Goal: Task Accomplishment & Management: Complete application form

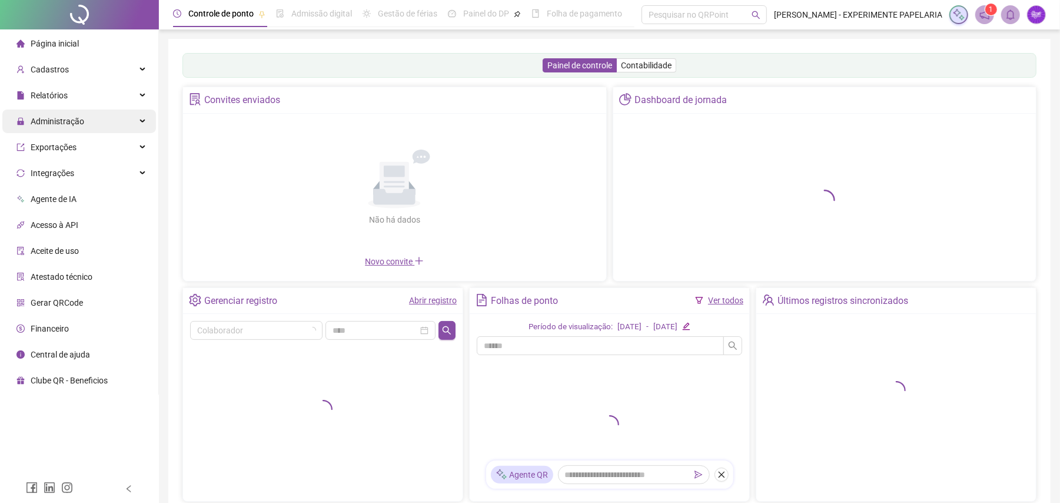
click at [92, 126] on div "Administração" at bounding box center [79, 121] width 154 height 24
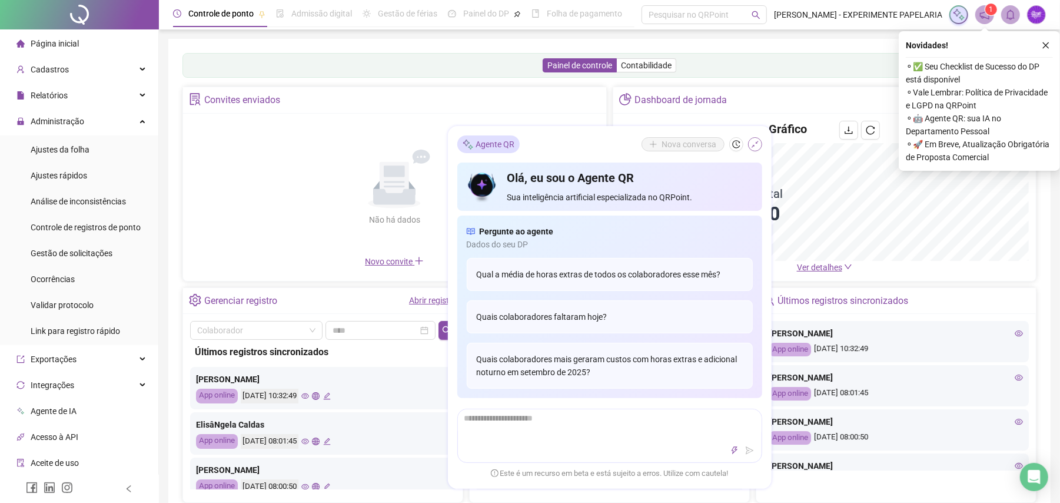
click at [758, 144] on icon "shrink" at bounding box center [755, 144] width 8 height 8
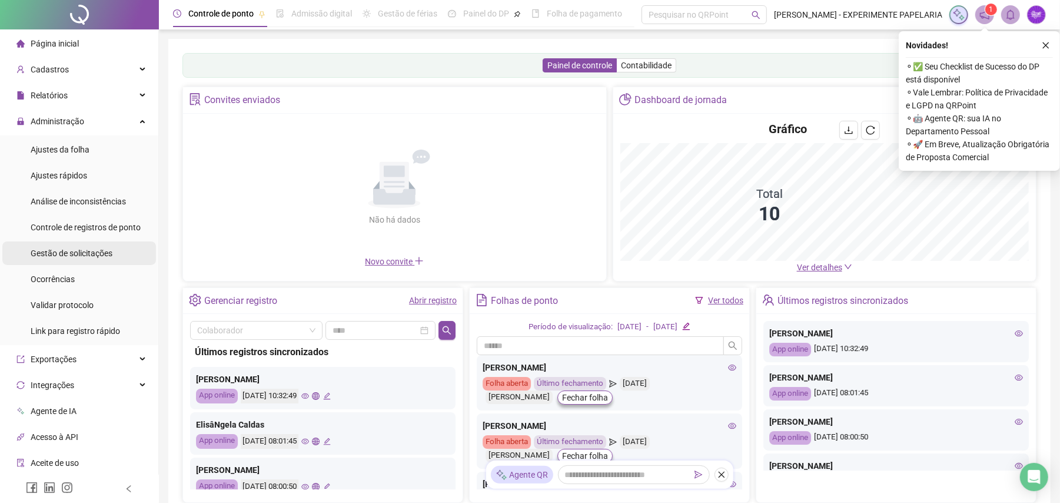
click at [68, 255] on span "Gestão de solicitações" at bounding box center [72, 252] width 82 height 9
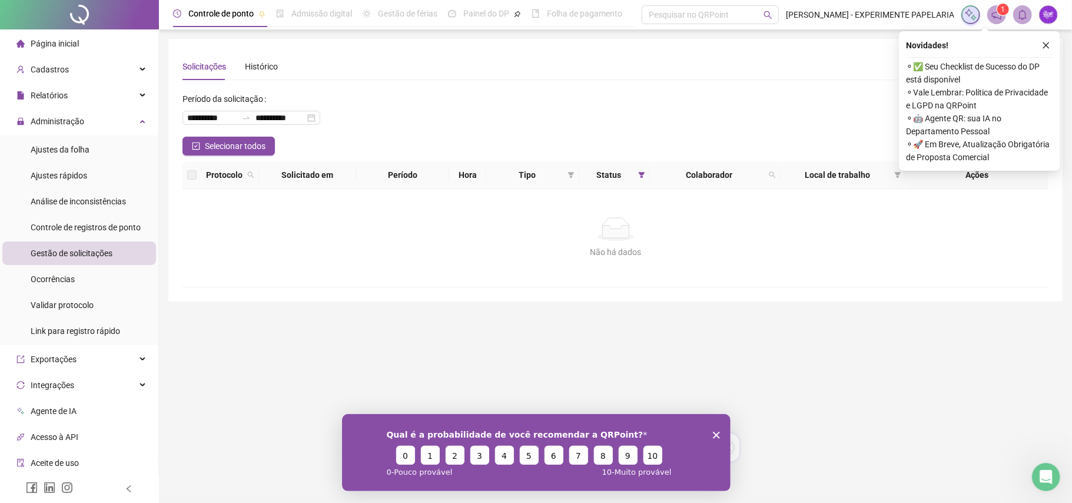
click at [720, 428] on div "Qual é a probabilidade de você recomendar a QRPoint? 0 1 2 3 4 5 6 7 8 9 10 0 -…" at bounding box center [535, 451] width 388 height 77
click at [720, 430] on div "Qual é a probabilidade de você recomendar a QRPoint? 0 1 2 3 4 5 6 7 8 9 10 0 -…" at bounding box center [535, 451] width 388 height 77
click at [713, 435] on polygon "Encerrar pesquisa" at bounding box center [715, 434] width 7 height 7
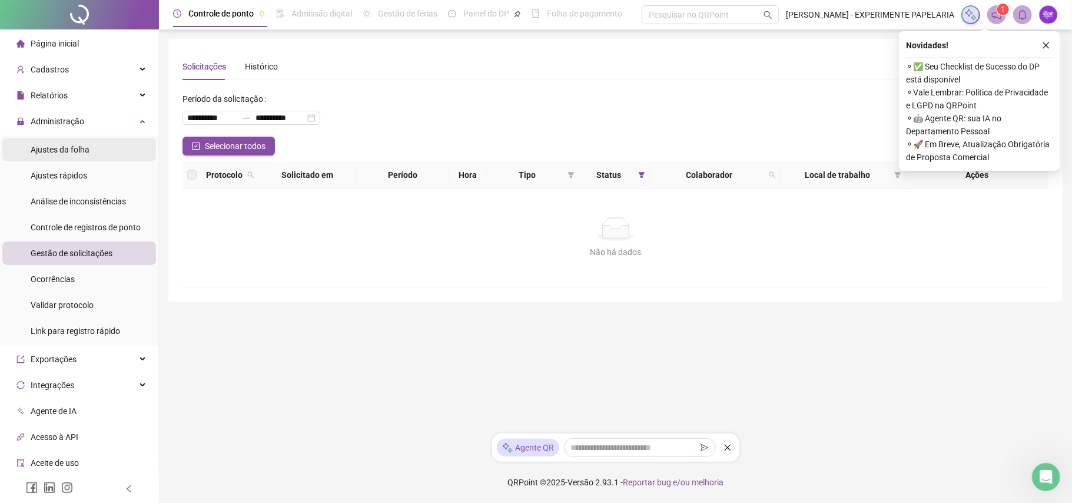
click at [88, 151] on li "Ajustes da folha" at bounding box center [79, 150] width 154 height 24
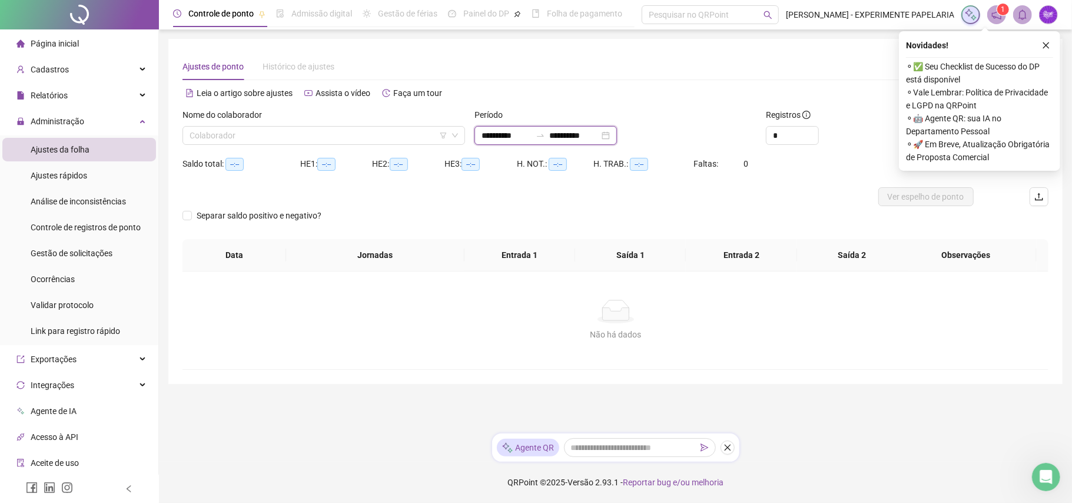
click at [511, 135] on input "**********" at bounding box center [505, 135] width 49 height 13
type input "**********"
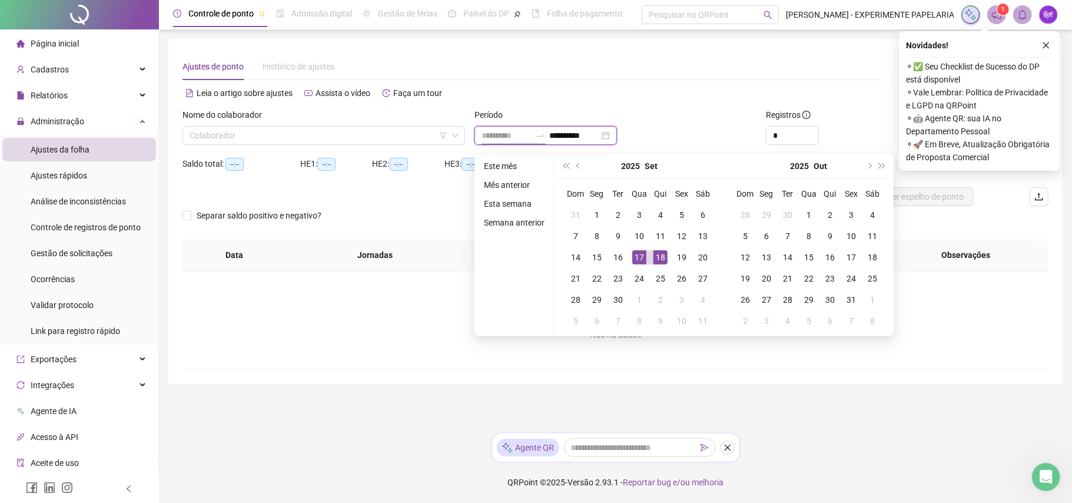
type input "**********"
click at [641, 257] on div "17" at bounding box center [639, 257] width 14 height 14
type input "**********"
click at [656, 257] on div "18" at bounding box center [660, 257] width 14 height 14
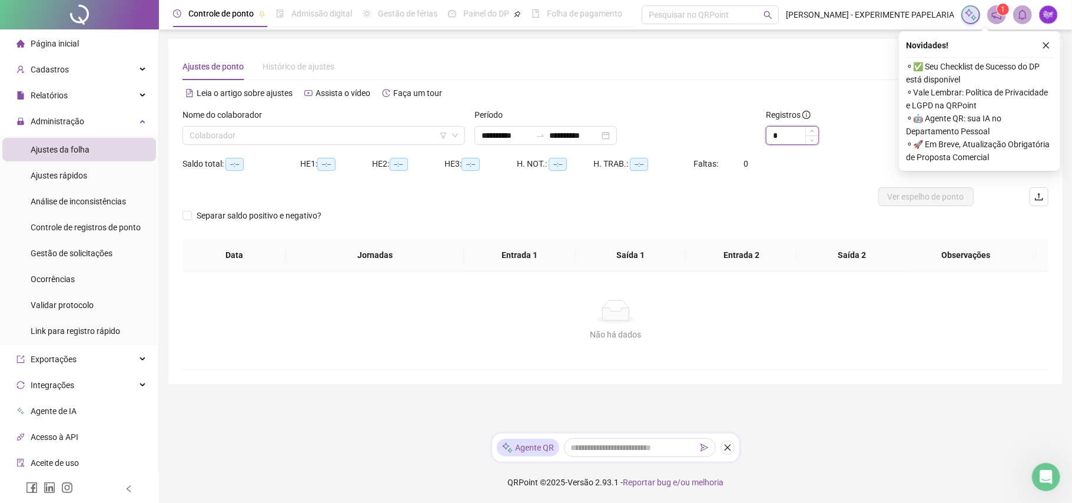
click at [810, 130] on icon "up" at bounding box center [812, 131] width 4 height 4
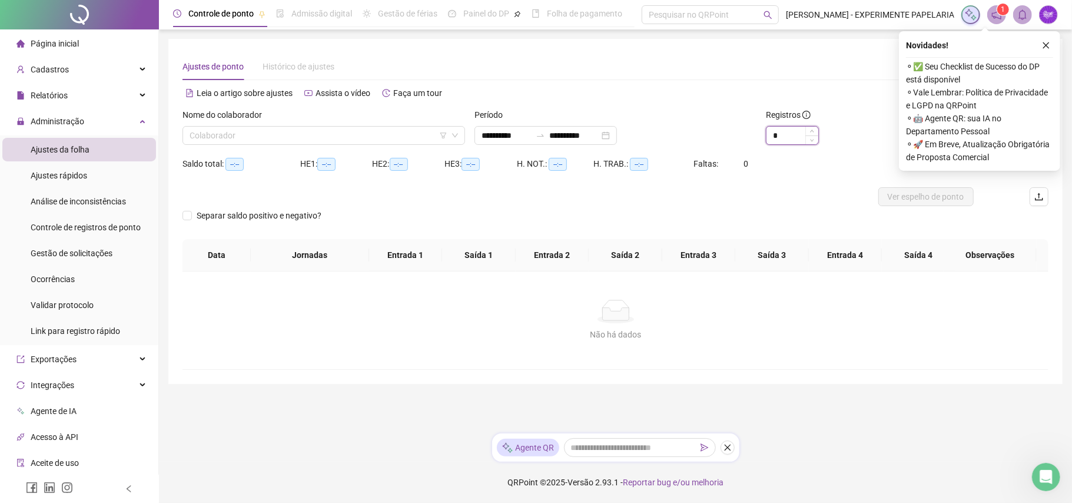
click at [810, 130] on icon "up" at bounding box center [812, 131] width 4 height 4
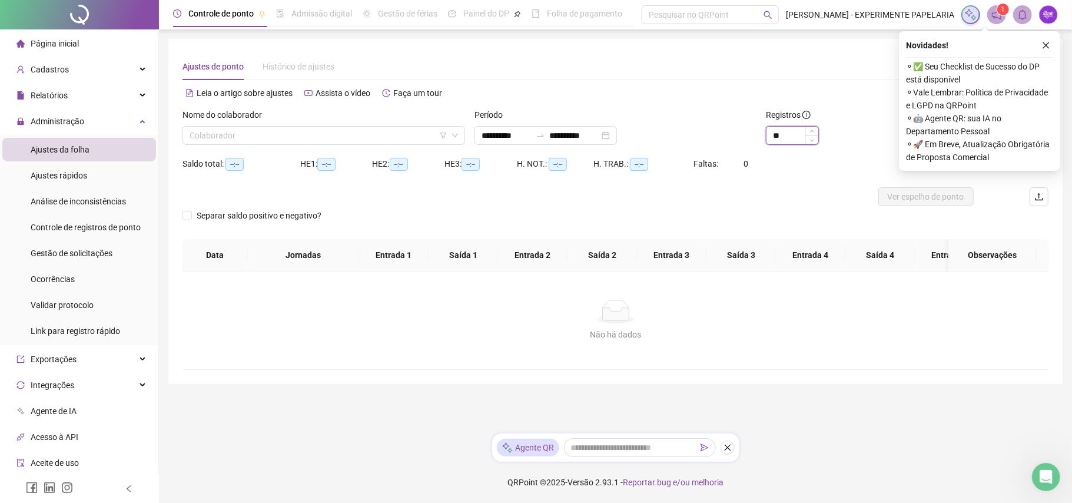
type input "**"
click at [810, 130] on icon "up" at bounding box center [812, 131] width 4 height 4
click at [1056, 45] on div "Novidades ! ⚬ ✅ Seu Checklist de Sucesso do DP está disponível ⚬ Vale Lembrar: …" at bounding box center [979, 100] width 161 height 139
click at [1050, 45] on button "button" at bounding box center [1046, 45] width 14 height 14
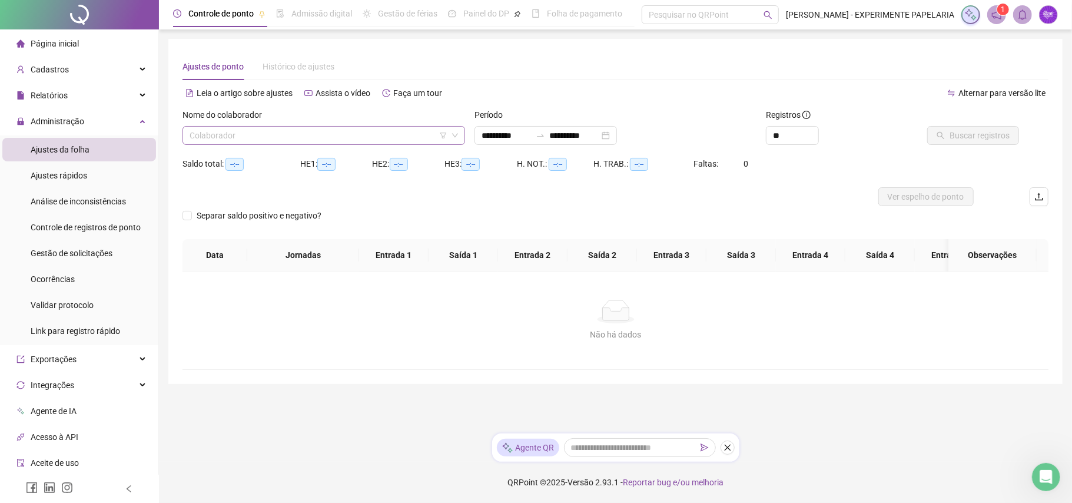
click at [417, 132] on input "search" at bounding box center [319, 136] width 258 height 18
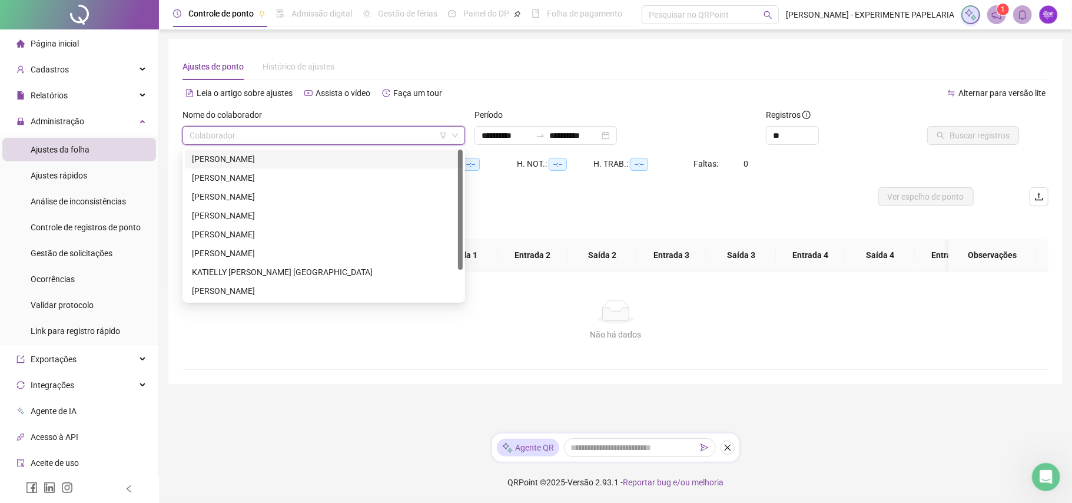
click at [407, 158] on div "[PERSON_NAME]" at bounding box center [324, 158] width 264 height 13
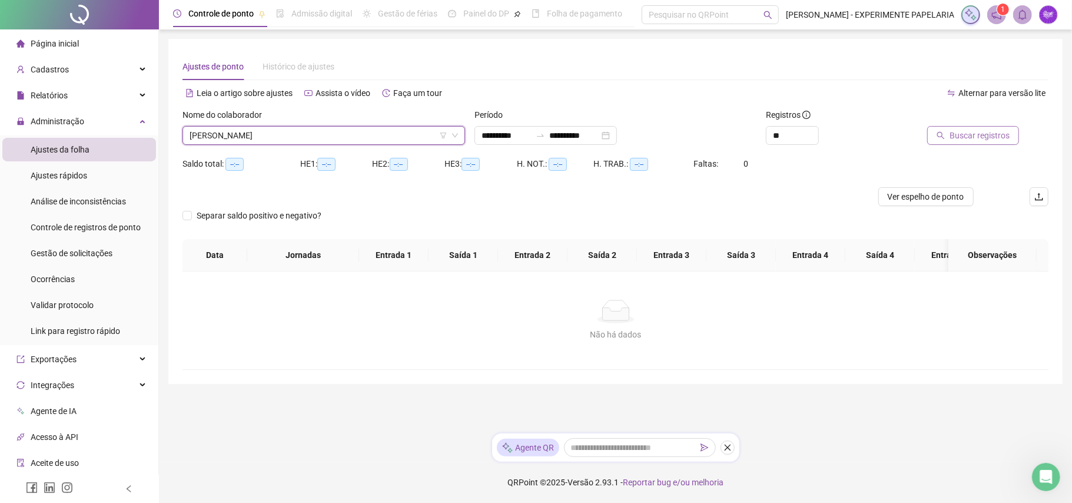
click at [971, 137] on span "Buscar registros" at bounding box center [979, 135] width 60 height 13
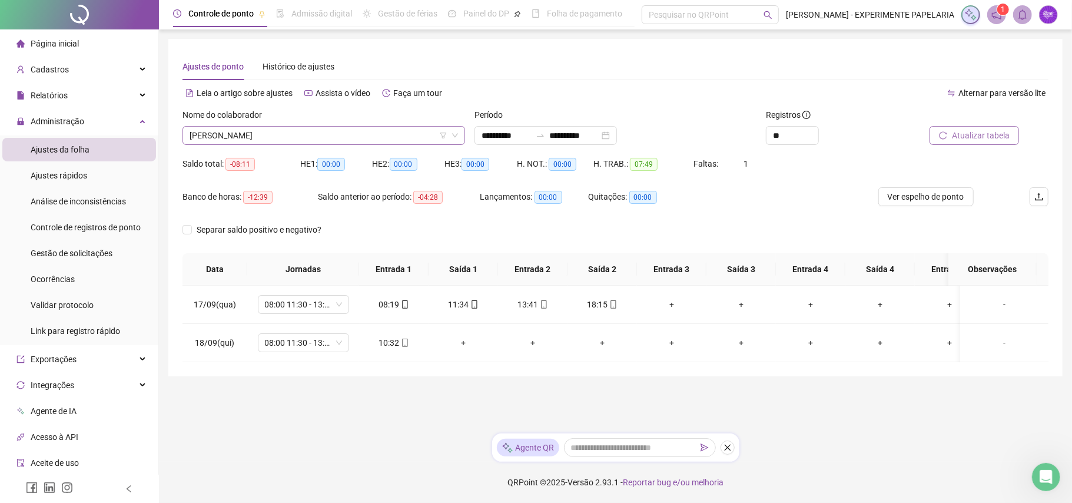
click at [304, 135] on span "[PERSON_NAME]" at bounding box center [324, 136] width 268 height 18
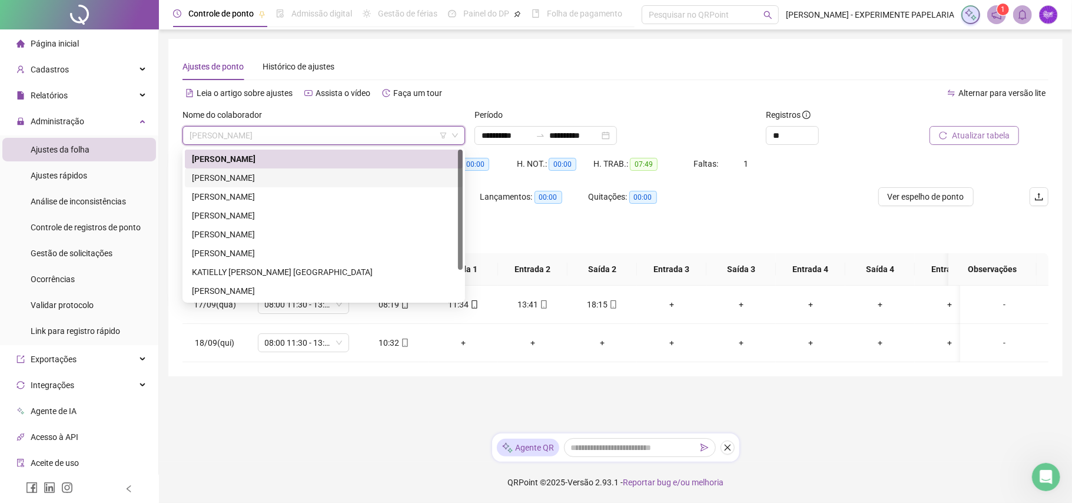
click at [295, 175] on div "[PERSON_NAME]" at bounding box center [324, 177] width 264 height 13
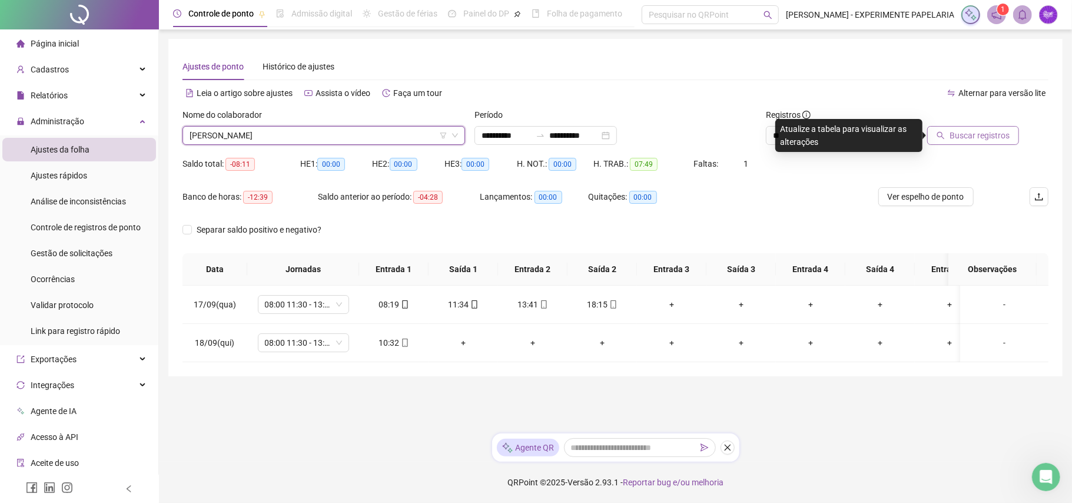
click at [989, 142] on button "Buscar registros" at bounding box center [973, 135] width 92 height 19
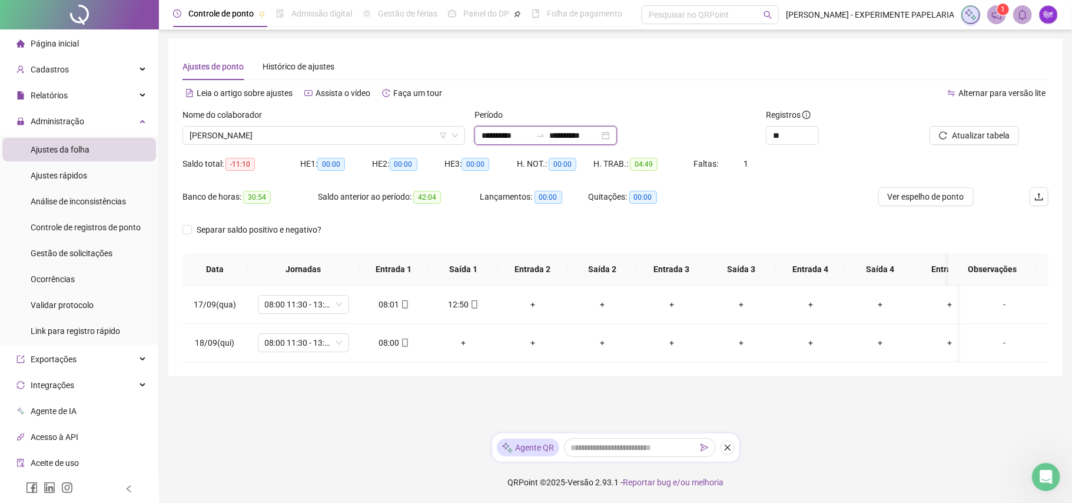
click at [519, 133] on input "**********" at bounding box center [505, 135] width 49 height 13
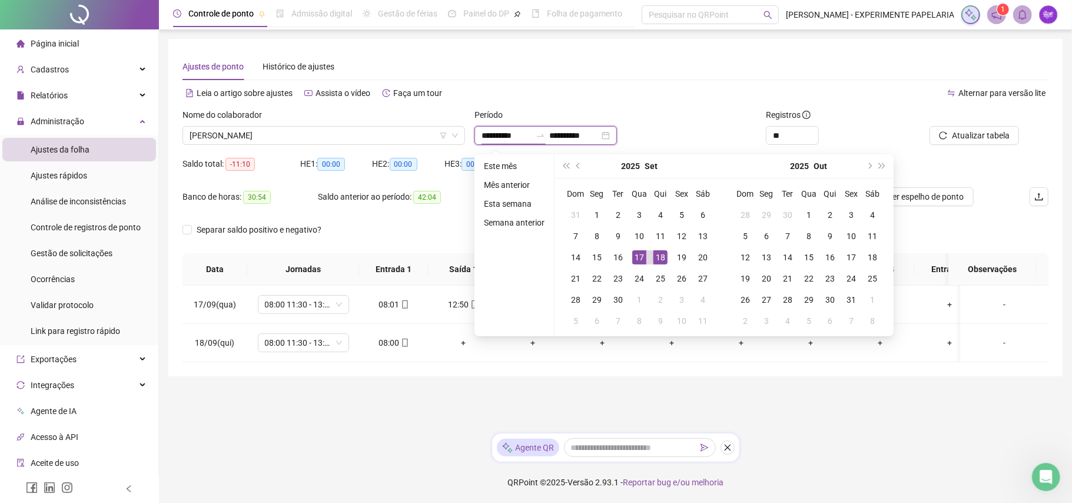
click at [592, 138] on input "**********" at bounding box center [574, 135] width 49 height 13
click at [640, 254] on div "17" at bounding box center [639, 257] width 14 height 14
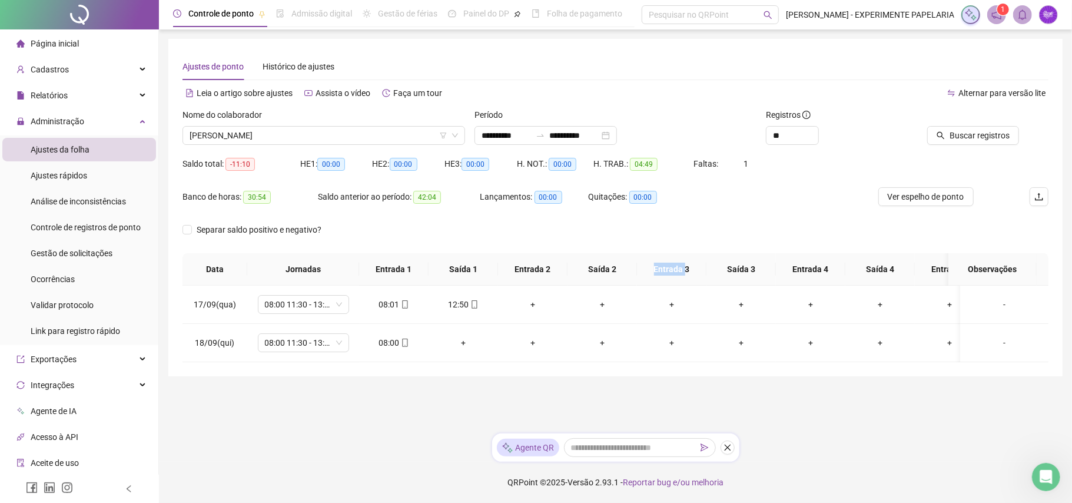
click at [640, 254] on th "Entrada 3" at bounding box center [671, 269] width 69 height 32
click at [966, 141] on span "Buscar registros" at bounding box center [979, 135] width 60 height 13
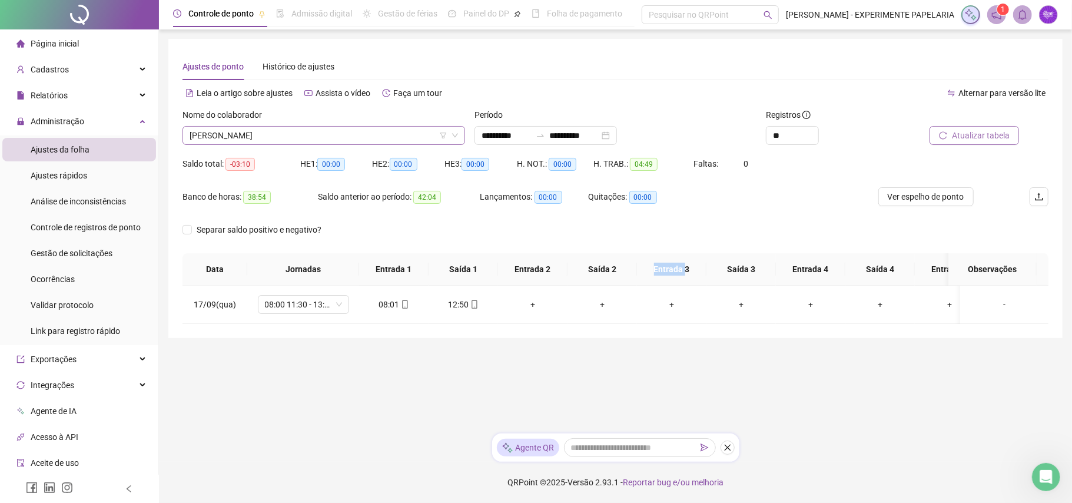
click at [356, 135] on span "[PERSON_NAME]" at bounding box center [324, 136] width 268 height 18
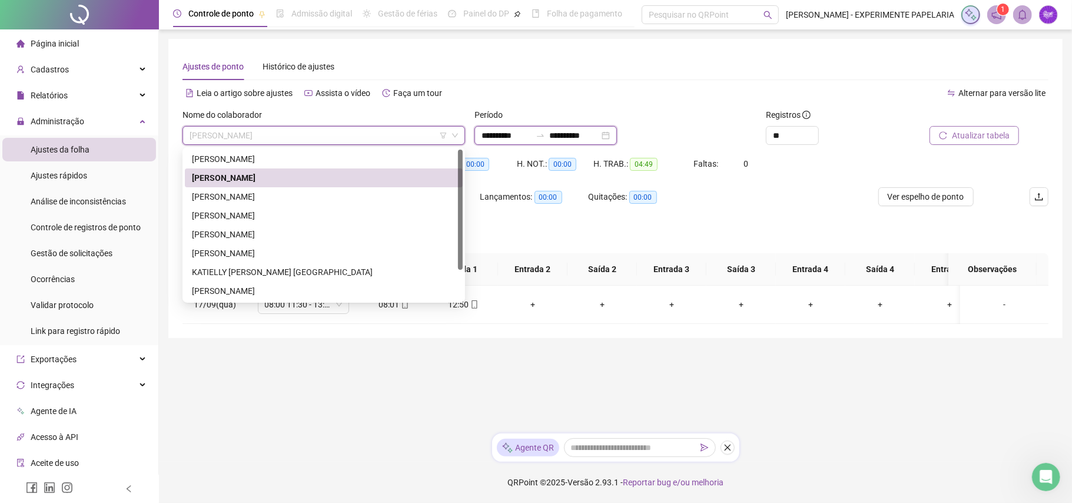
click at [599, 137] on input "**********" at bounding box center [574, 135] width 49 height 13
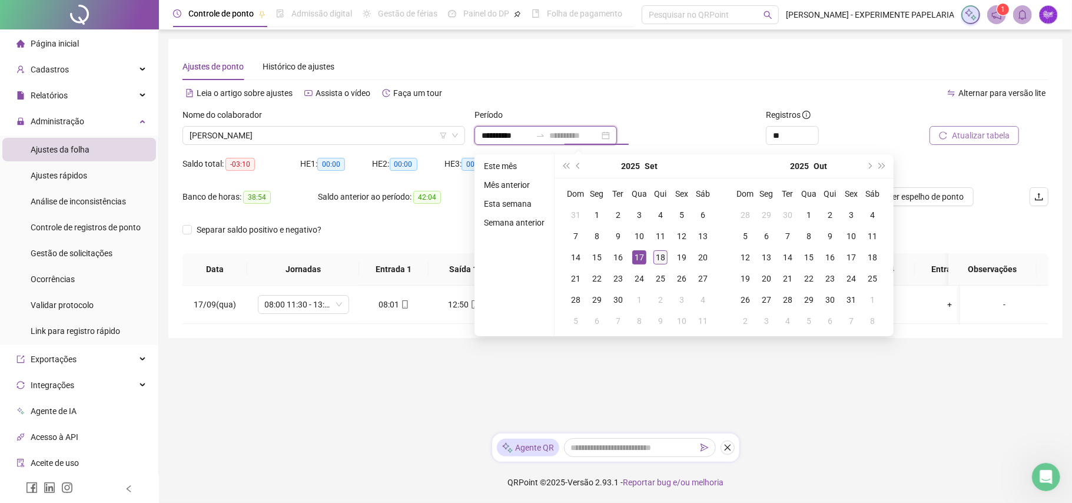
type input "**********"
click at [660, 255] on div "18" at bounding box center [660, 257] width 14 height 14
type input "**********"
click at [639, 254] on div "17" at bounding box center [639, 257] width 14 height 14
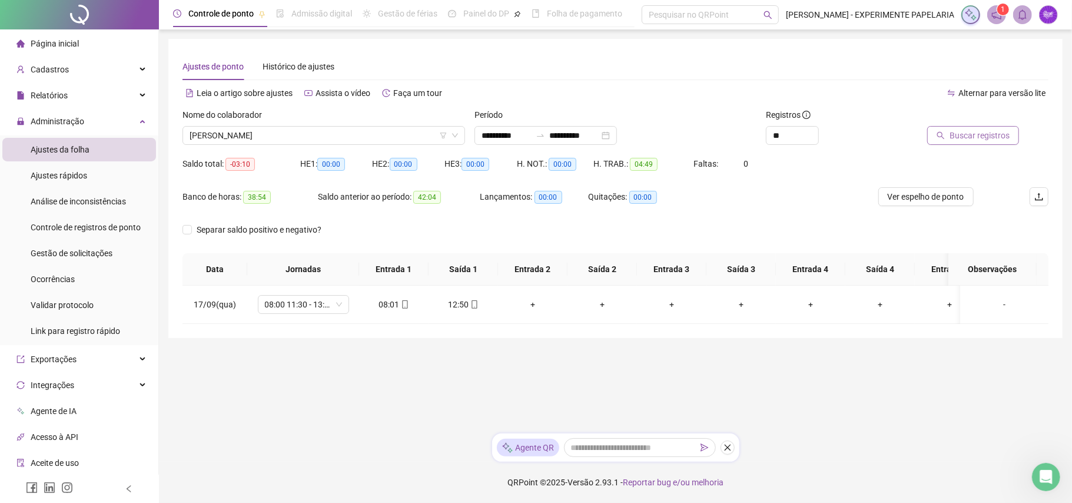
click at [986, 135] on span "Buscar registros" at bounding box center [979, 135] width 60 height 13
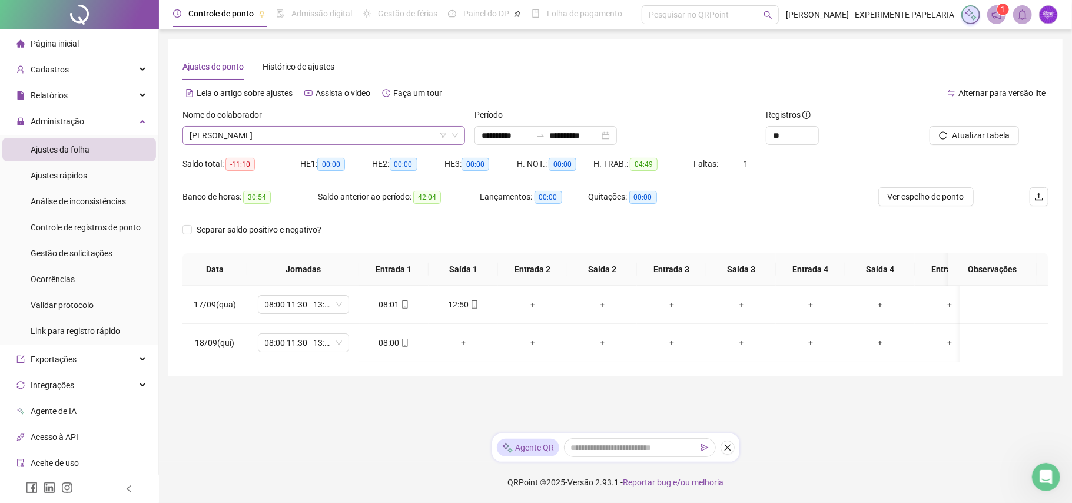
click at [333, 139] on span "[PERSON_NAME]" at bounding box center [324, 136] width 268 height 18
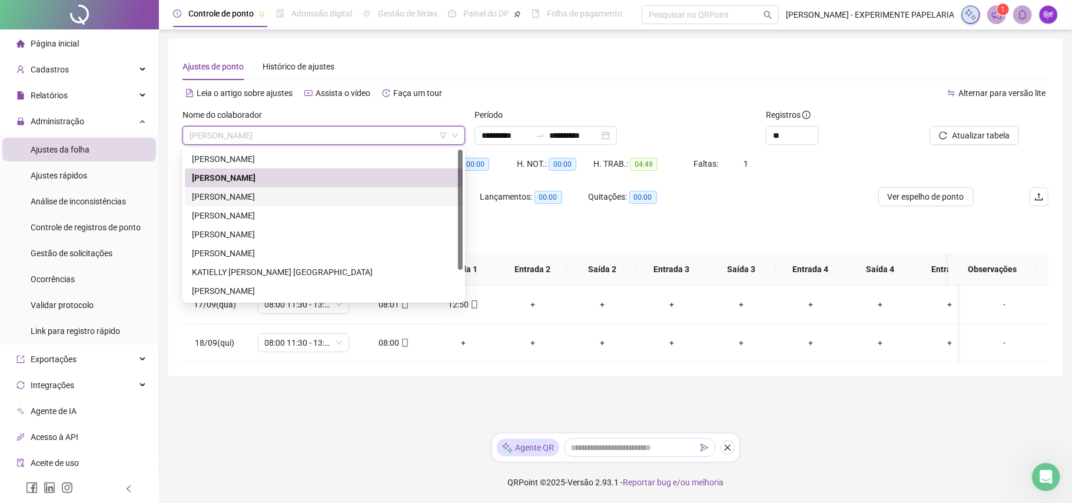
click at [275, 199] on div "[PERSON_NAME]" at bounding box center [324, 196] width 264 height 13
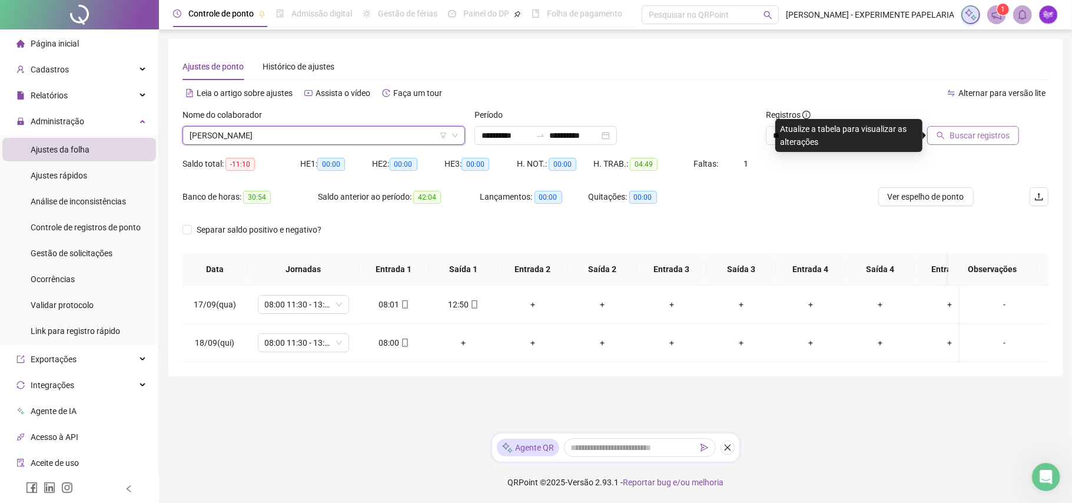
click at [975, 137] on span "Buscar registros" at bounding box center [979, 135] width 60 height 13
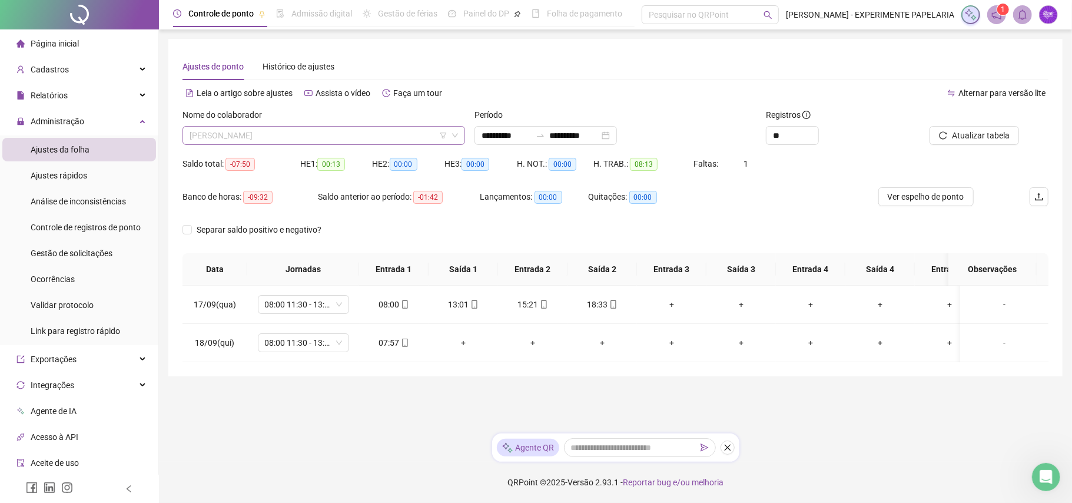
click at [356, 137] on span "[PERSON_NAME]" at bounding box center [324, 136] width 268 height 18
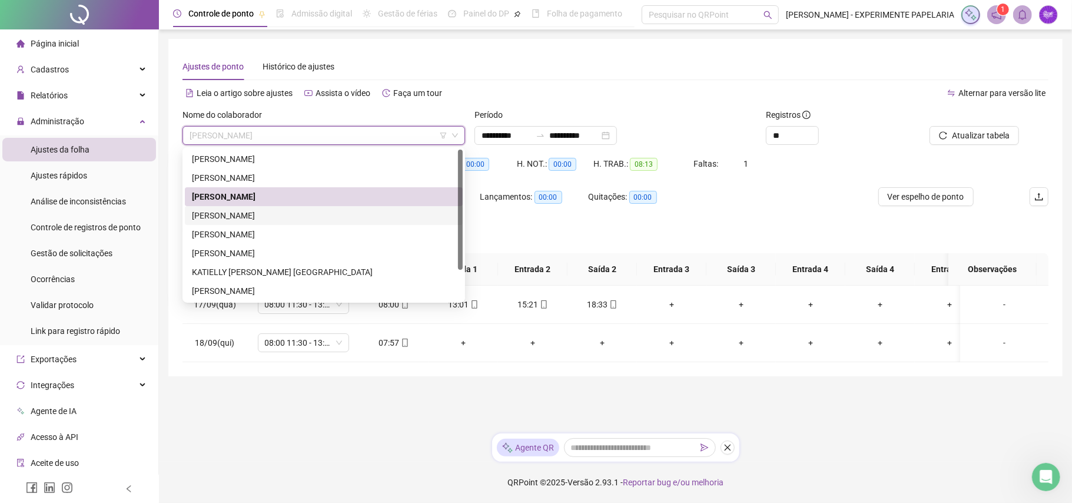
click at [293, 209] on div "[PERSON_NAME]" at bounding box center [324, 215] width 264 height 13
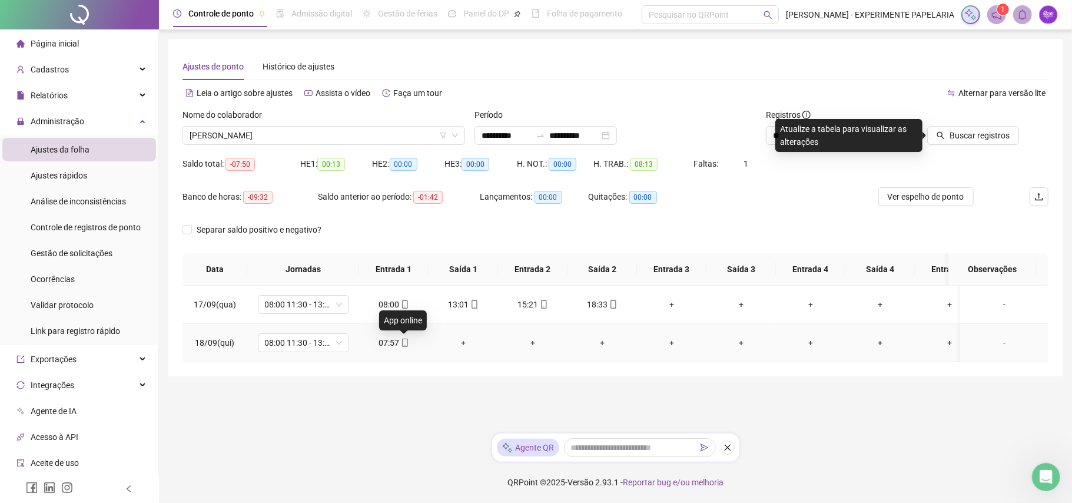
click at [401, 347] on icon "mobile" at bounding box center [405, 342] width 8 height 8
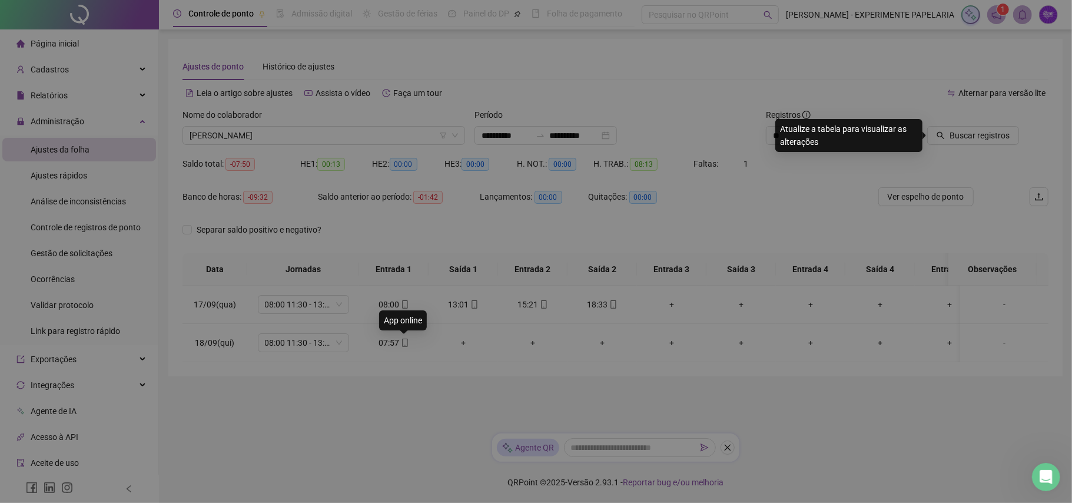
type input "**********"
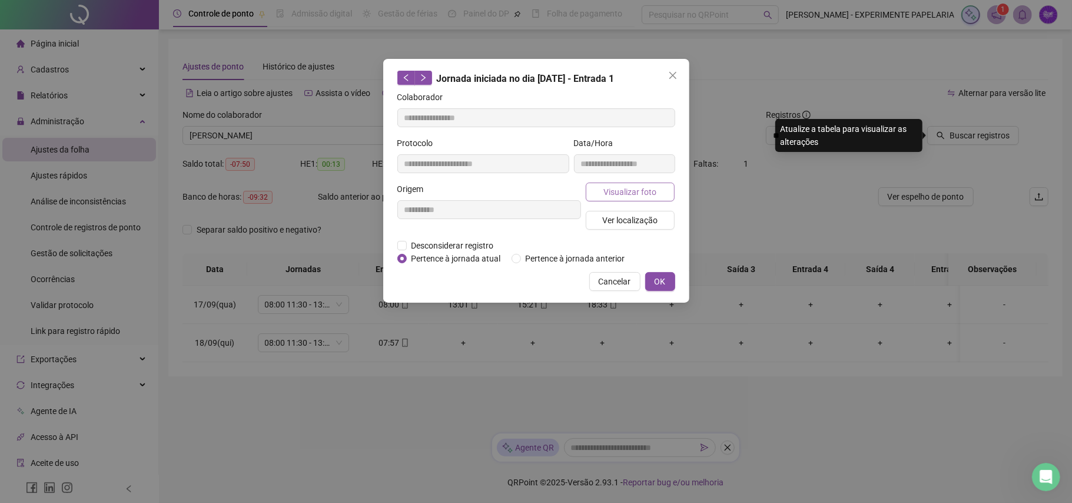
click at [626, 198] on span "Visualizar foto" at bounding box center [629, 191] width 53 height 13
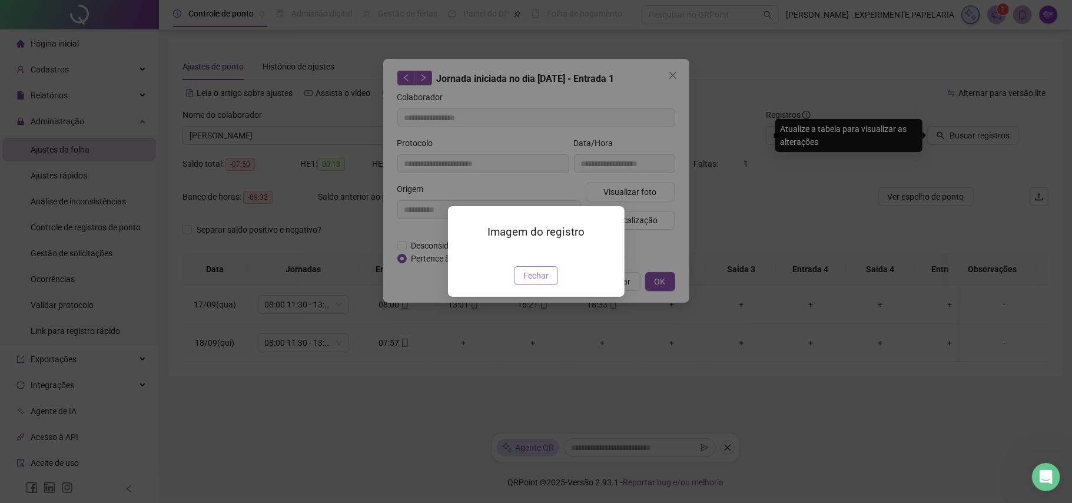
click at [549, 285] on button "Fechar" at bounding box center [536, 275] width 44 height 19
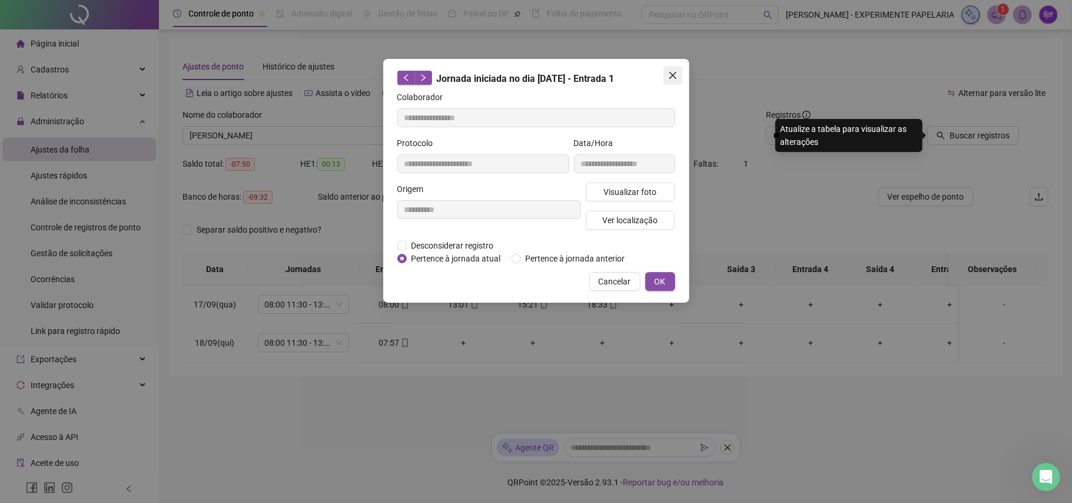
click at [667, 79] on span "Close" at bounding box center [672, 75] width 19 height 9
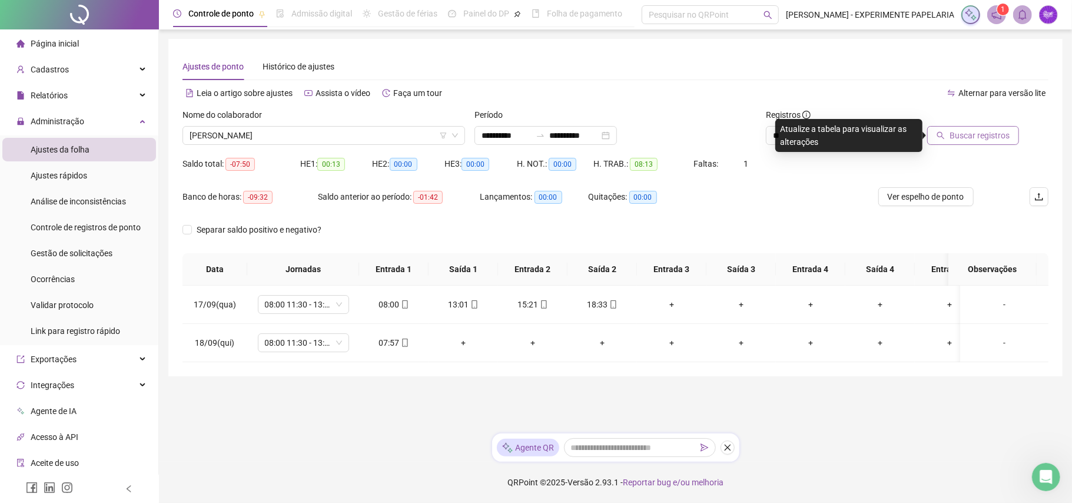
click at [971, 139] on span "Buscar registros" at bounding box center [979, 135] width 60 height 13
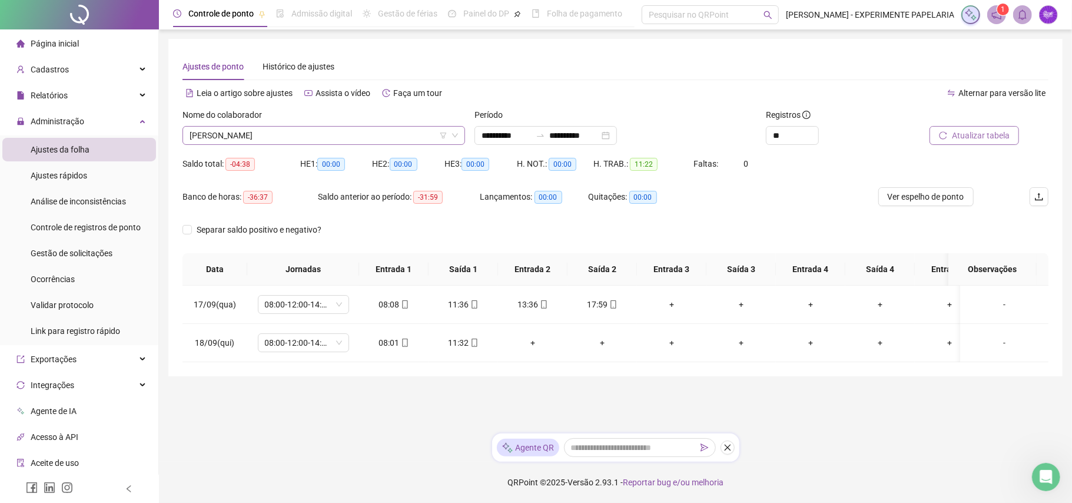
click at [370, 130] on span "[PERSON_NAME]" at bounding box center [324, 136] width 268 height 18
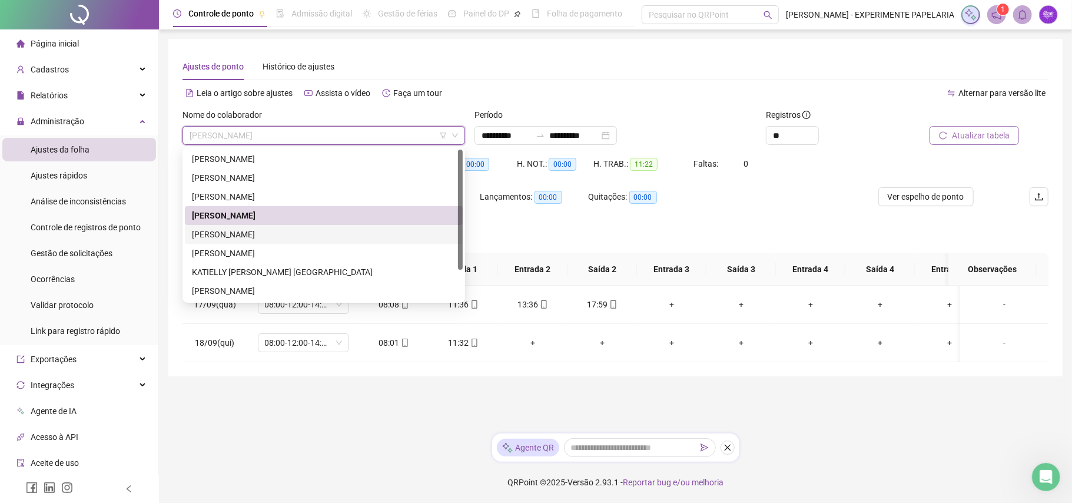
click at [288, 238] on div "[PERSON_NAME]" at bounding box center [324, 234] width 264 height 13
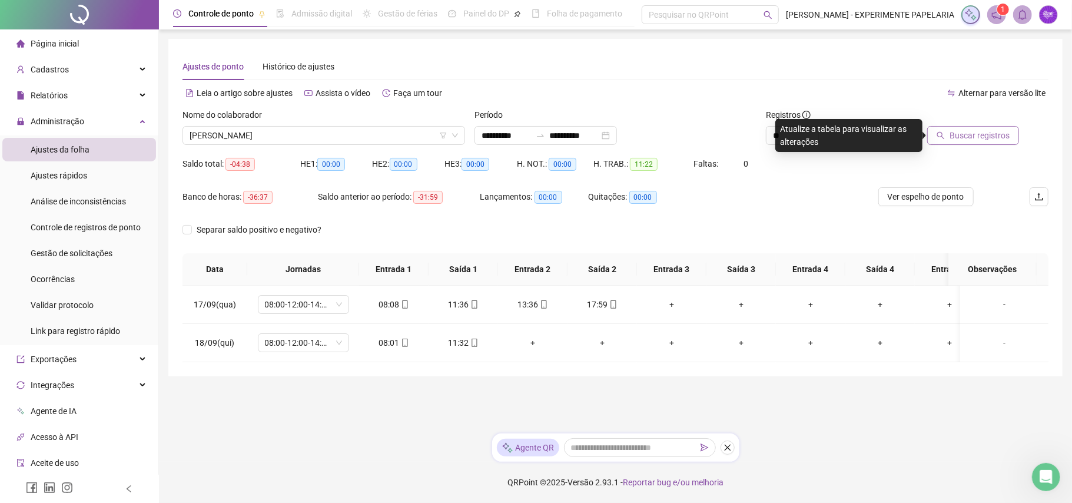
click at [984, 132] on span "Buscar registros" at bounding box center [979, 135] width 60 height 13
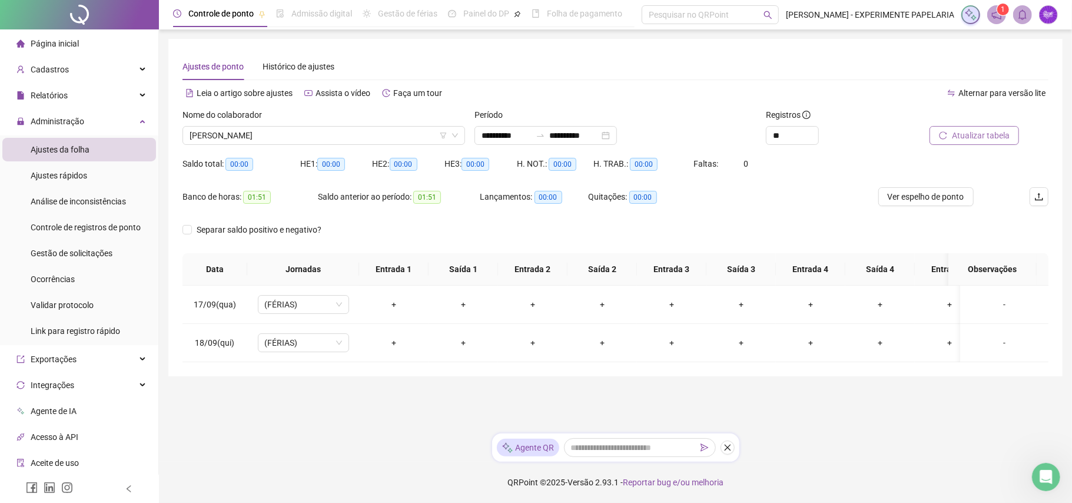
click at [340, 135] on span "[PERSON_NAME]" at bounding box center [324, 136] width 268 height 18
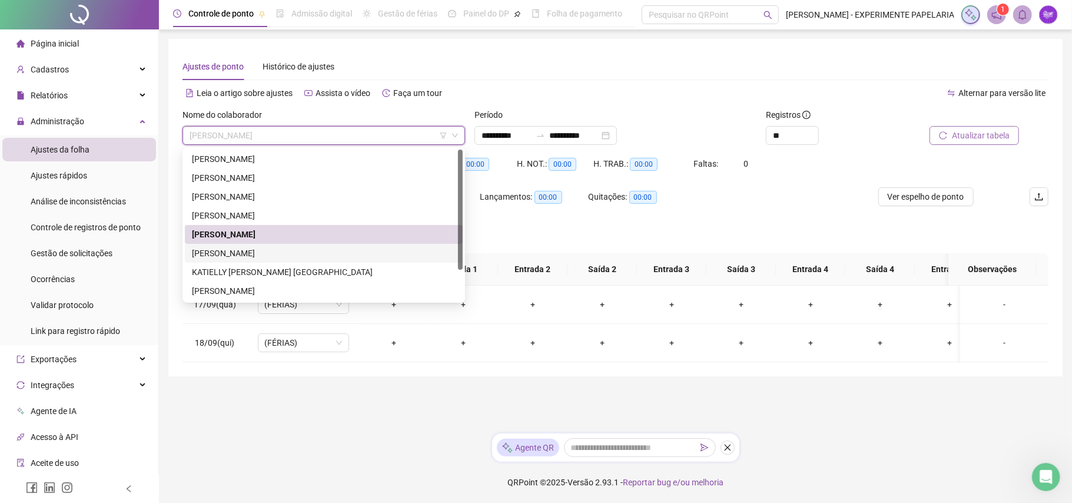
click at [268, 253] on div "[PERSON_NAME]" at bounding box center [324, 253] width 264 height 13
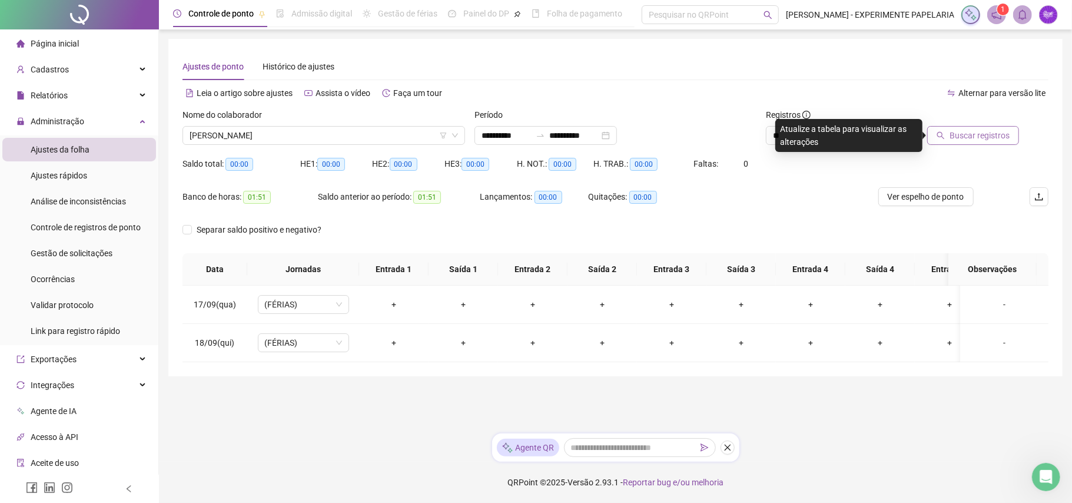
click at [931, 149] on div "Buscar registros" at bounding box center [980, 131] width 146 height 46
click at [938, 140] on button "Buscar registros" at bounding box center [973, 135] width 92 height 19
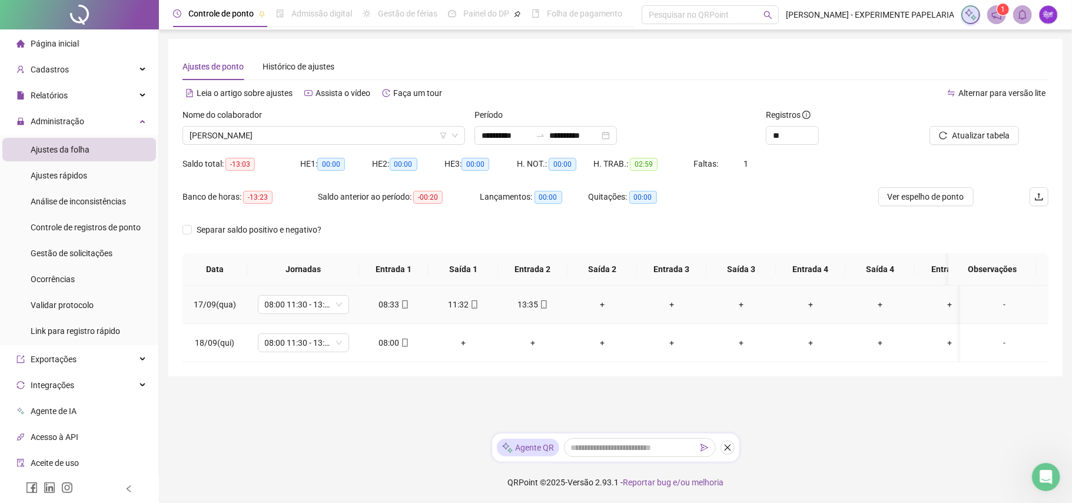
click at [599, 308] on div "+" at bounding box center [602, 304] width 51 height 13
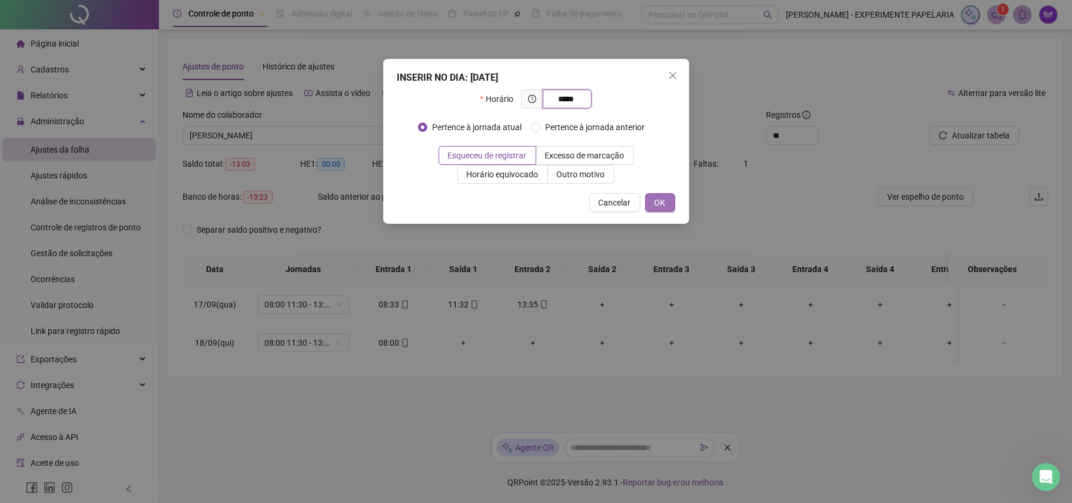
type input "*****"
click at [660, 194] on button "OK" at bounding box center [660, 202] width 30 height 19
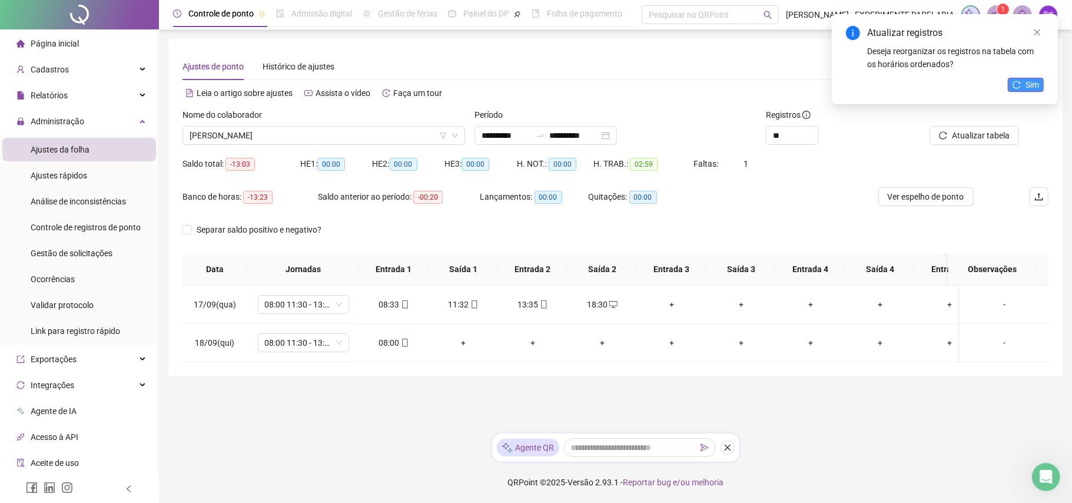
click at [1026, 81] on span "Sim" at bounding box center [1032, 84] width 14 height 13
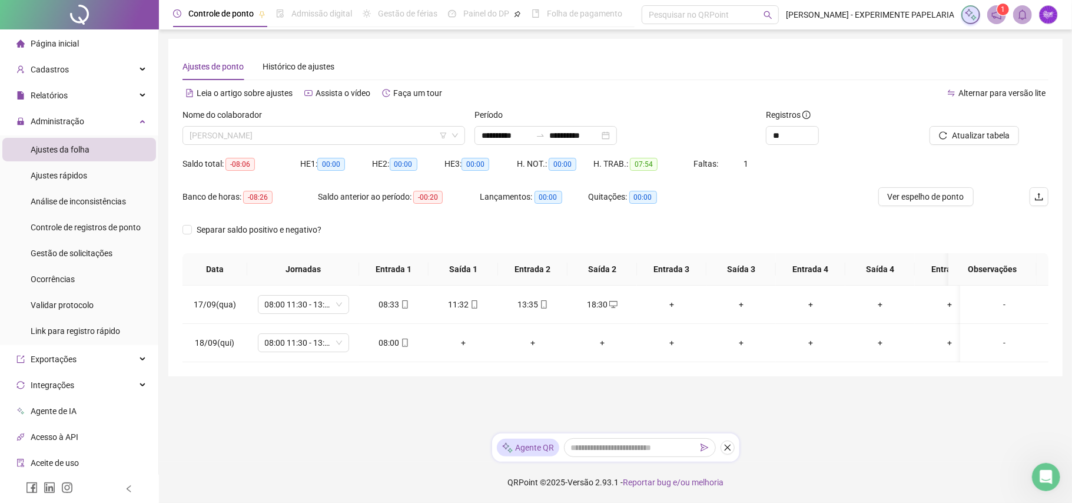
click at [304, 139] on span "[PERSON_NAME]" at bounding box center [324, 136] width 268 height 18
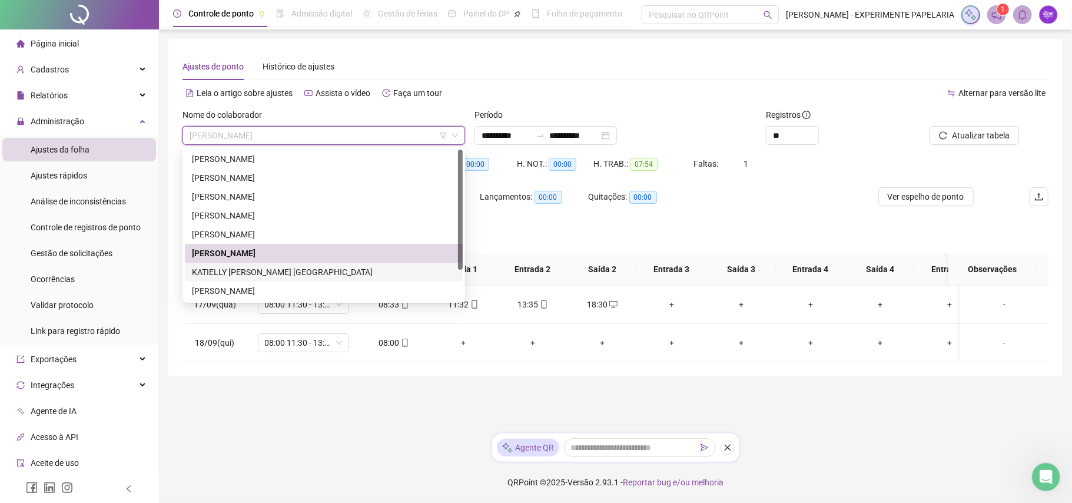
click at [271, 276] on div "KATIELLY [PERSON_NAME] [GEOGRAPHIC_DATA]" at bounding box center [324, 271] width 264 height 13
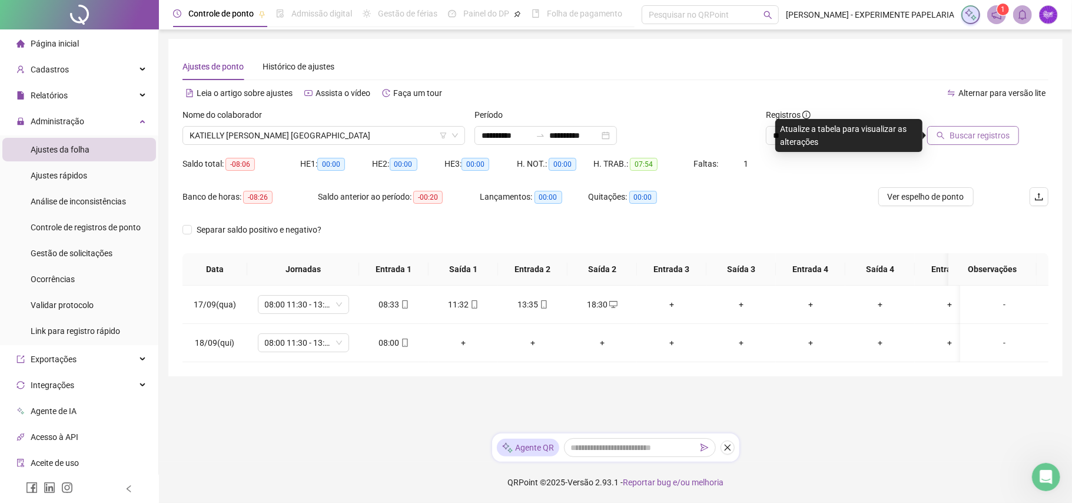
click at [964, 126] on button "Buscar registros" at bounding box center [973, 135] width 92 height 19
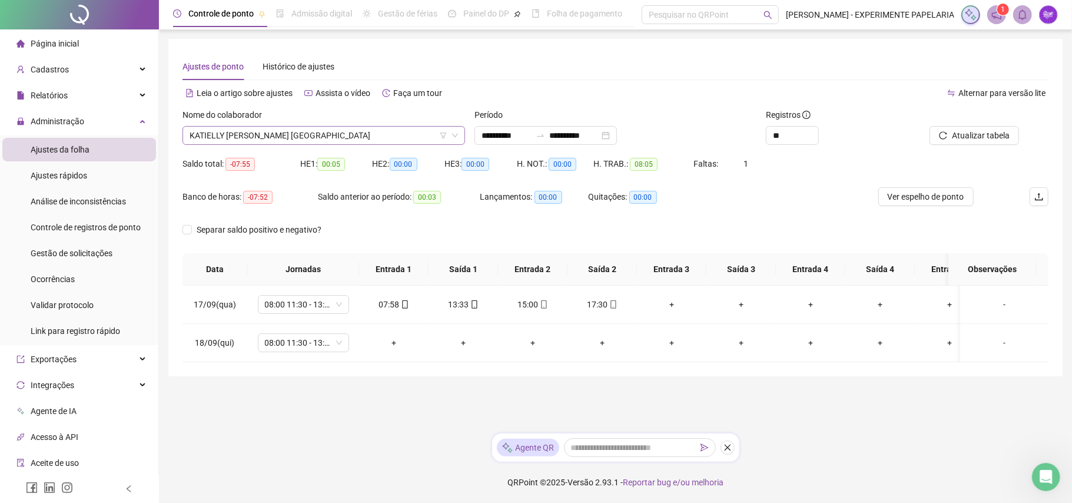
click at [361, 140] on span "KATIELLY [PERSON_NAME] [GEOGRAPHIC_DATA]" at bounding box center [324, 136] width 268 height 18
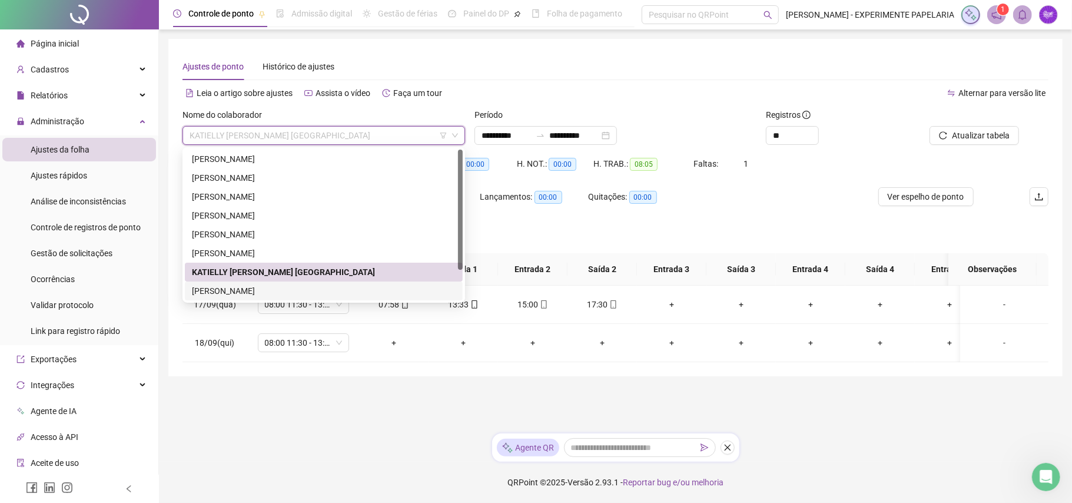
click at [291, 291] on div "[PERSON_NAME]" at bounding box center [324, 290] width 264 height 13
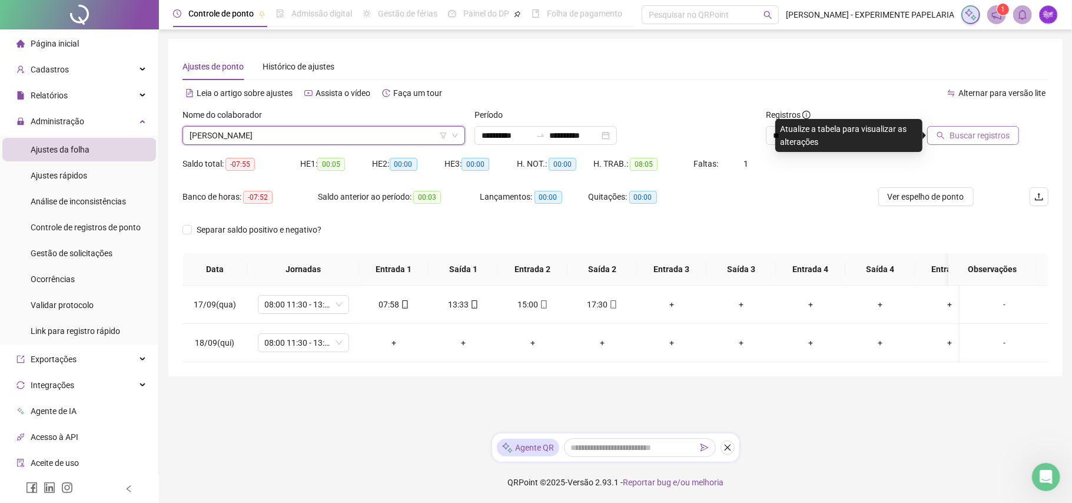
click at [1005, 138] on span "Buscar registros" at bounding box center [979, 135] width 60 height 13
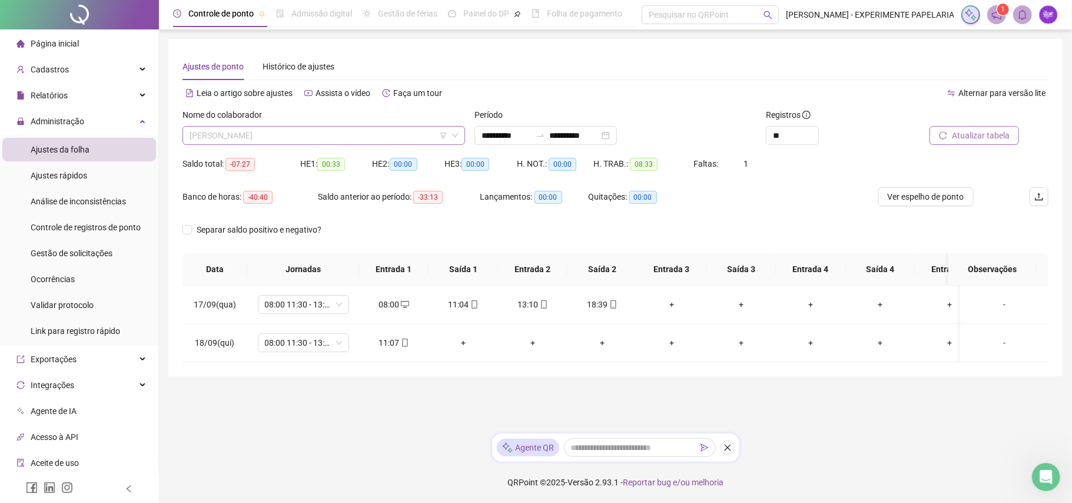
click at [343, 140] on span "[PERSON_NAME]" at bounding box center [324, 136] width 268 height 18
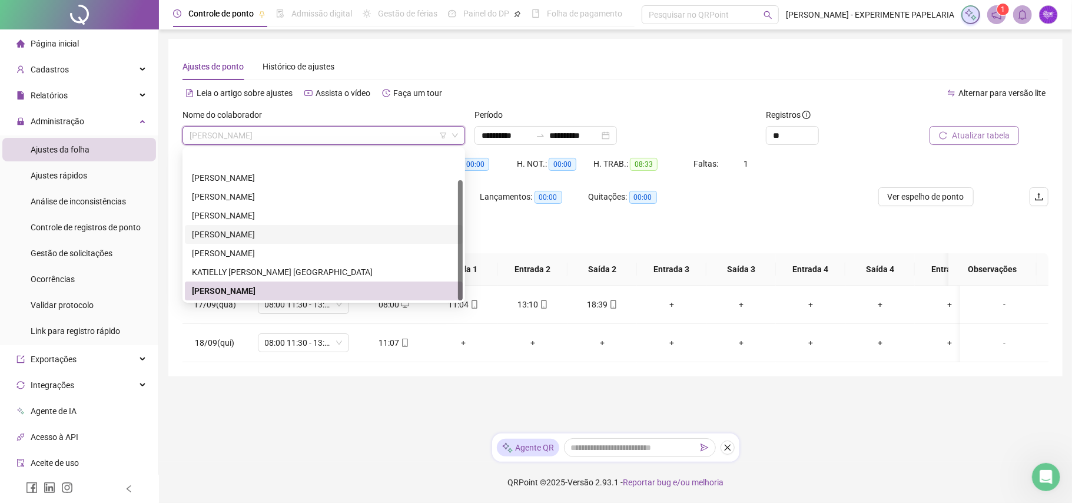
scroll to position [38, 0]
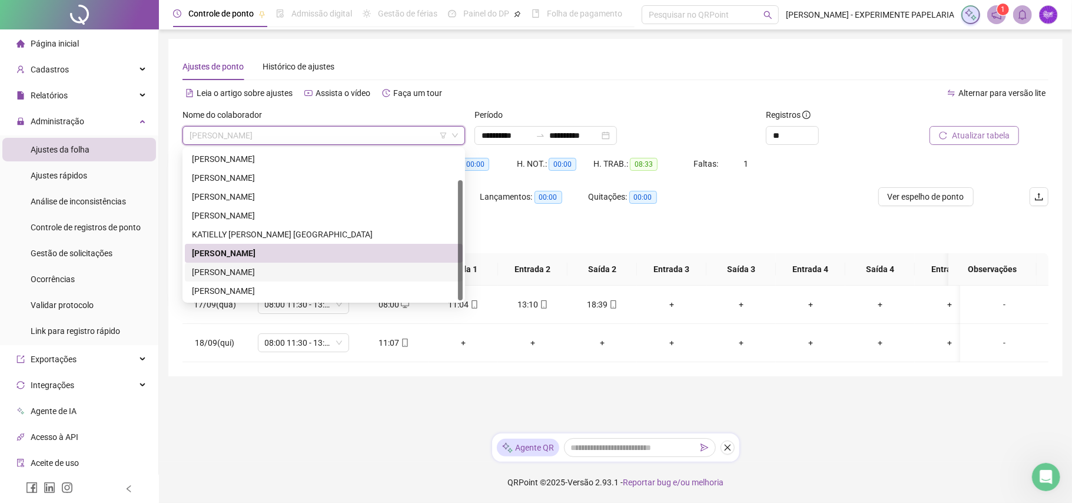
click at [292, 269] on div "[PERSON_NAME]" at bounding box center [324, 271] width 264 height 13
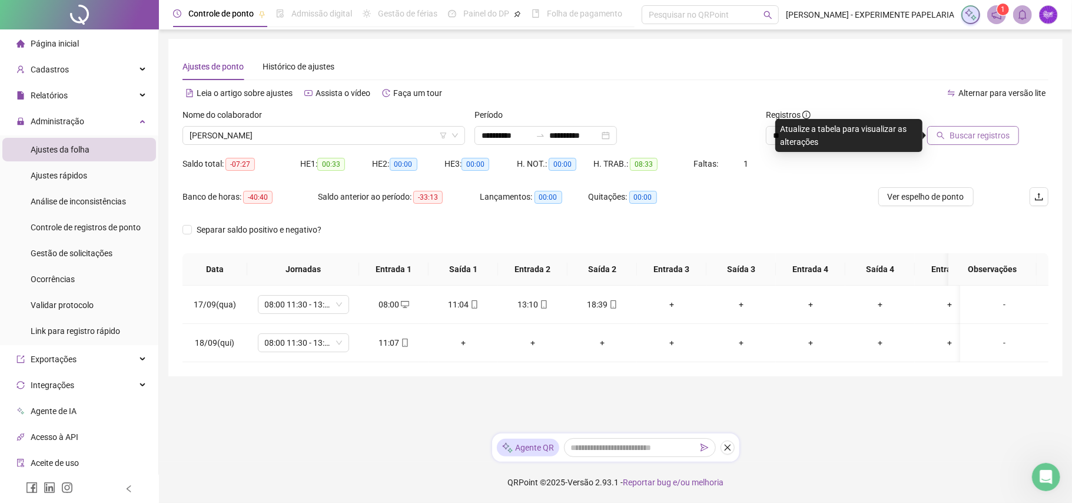
click at [968, 137] on span "Buscar registros" at bounding box center [979, 135] width 60 height 13
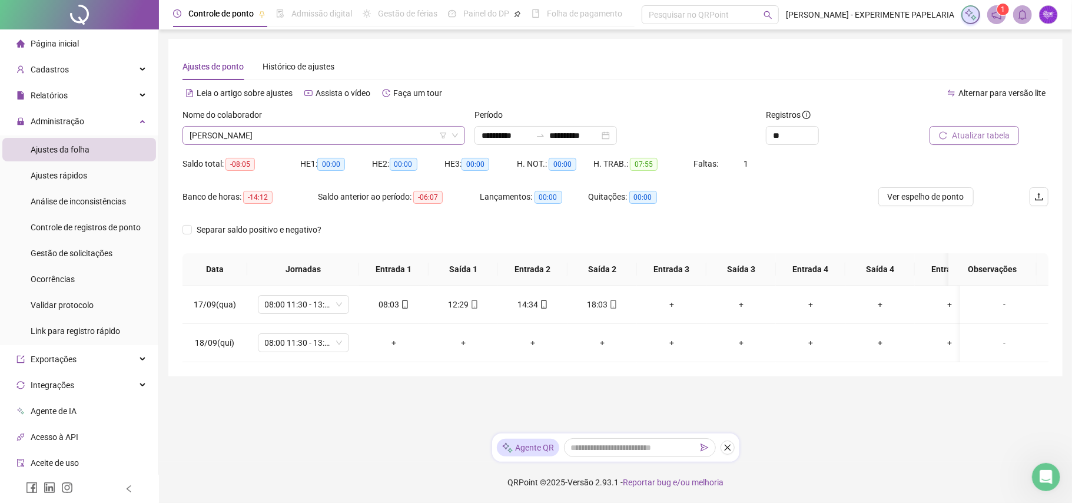
click at [323, 131] on span "[PERSON_NAME]" at bounding box center [324, 136] width 268 height 18
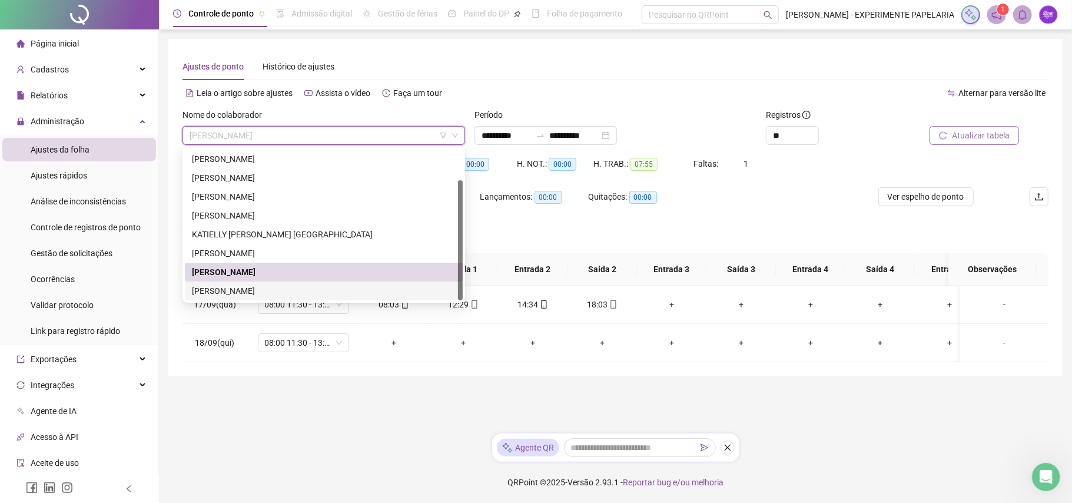
click at [255, 293] on div "[PERSON_NAME]" at bounding box center [324, 290] width 264 height 13
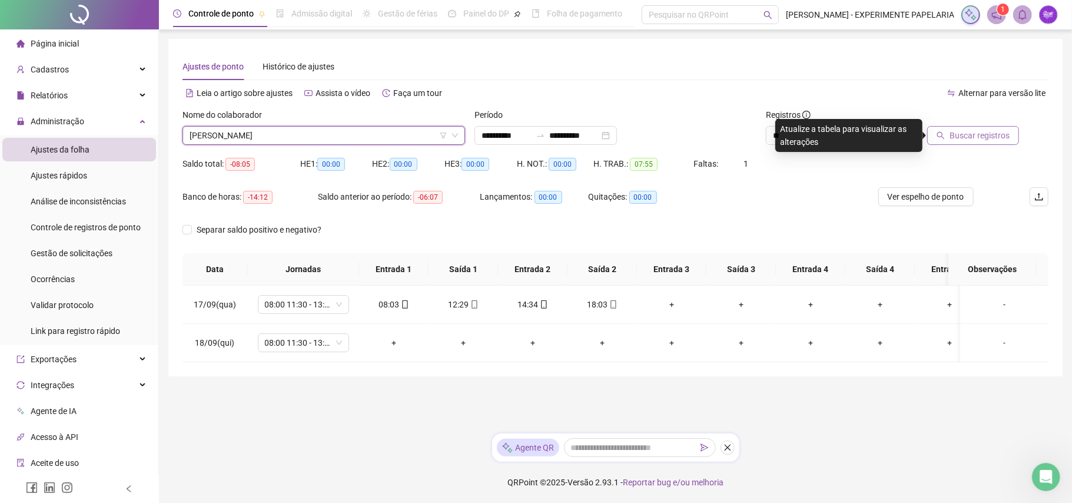
click at [946, 142] on button "Buscar registros" at bounding box center [973, 135] width 92 height 19
